Goal: Find specific page/section: Find specific page/section

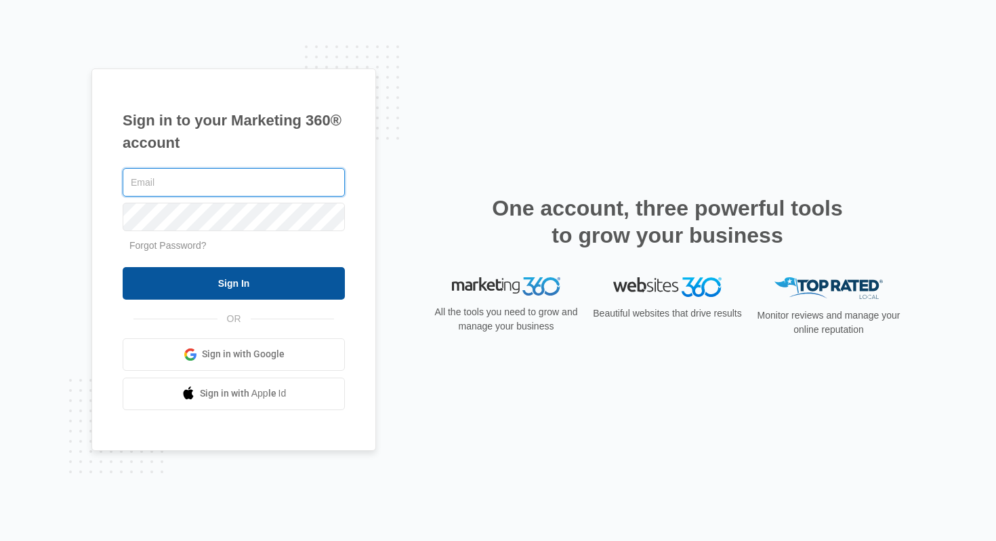
type input "barbara.keim@madwire.com"
click at [227, 287] on input "Sign In" at bounding box center [234, 283] width 222 height 33
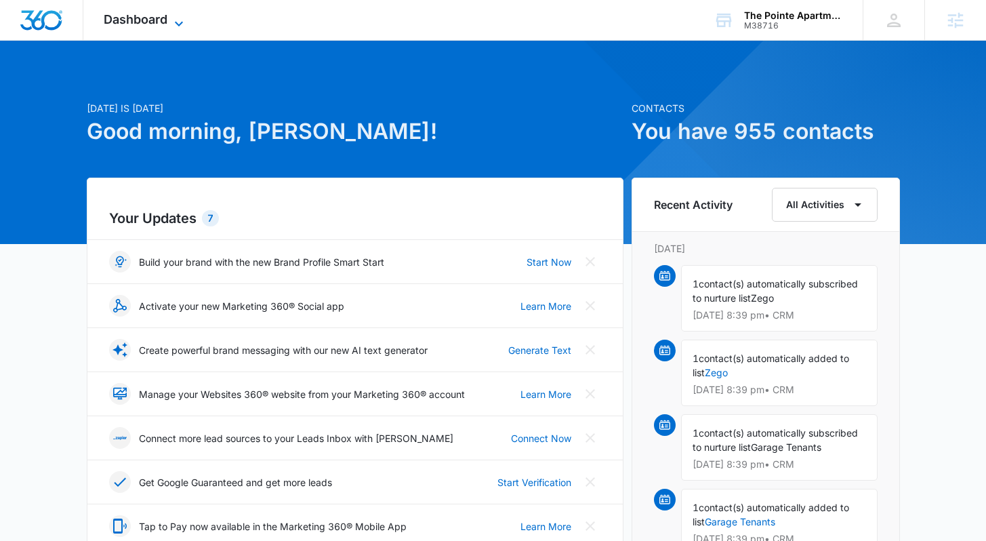
click at [175, 26] on icon at bounding box center [179, 24] width 16 height 16
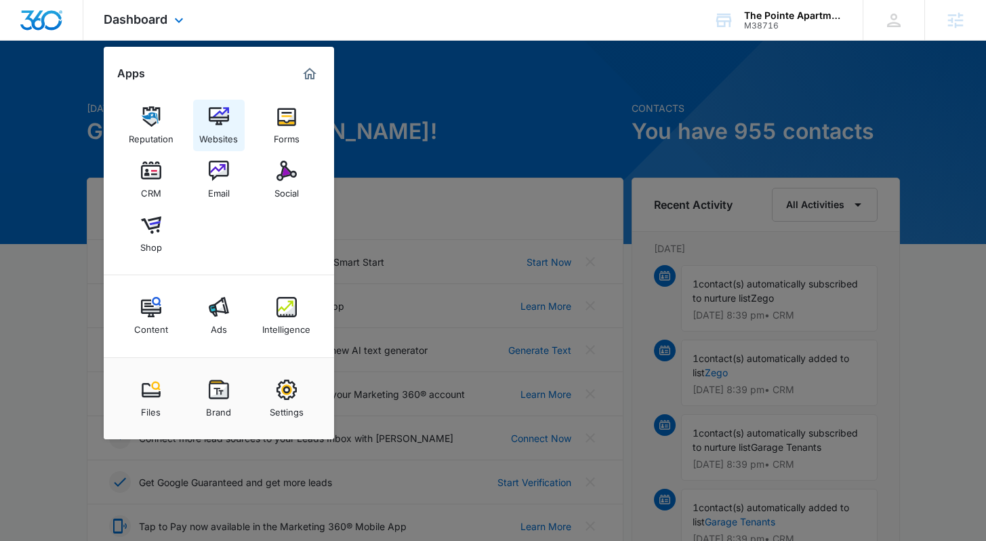
click at [206, 123] on link "Websites" at bounding box center [218, 125] width 51 height 51
